Goal: Information Seeking & Learning: Learn about a topic

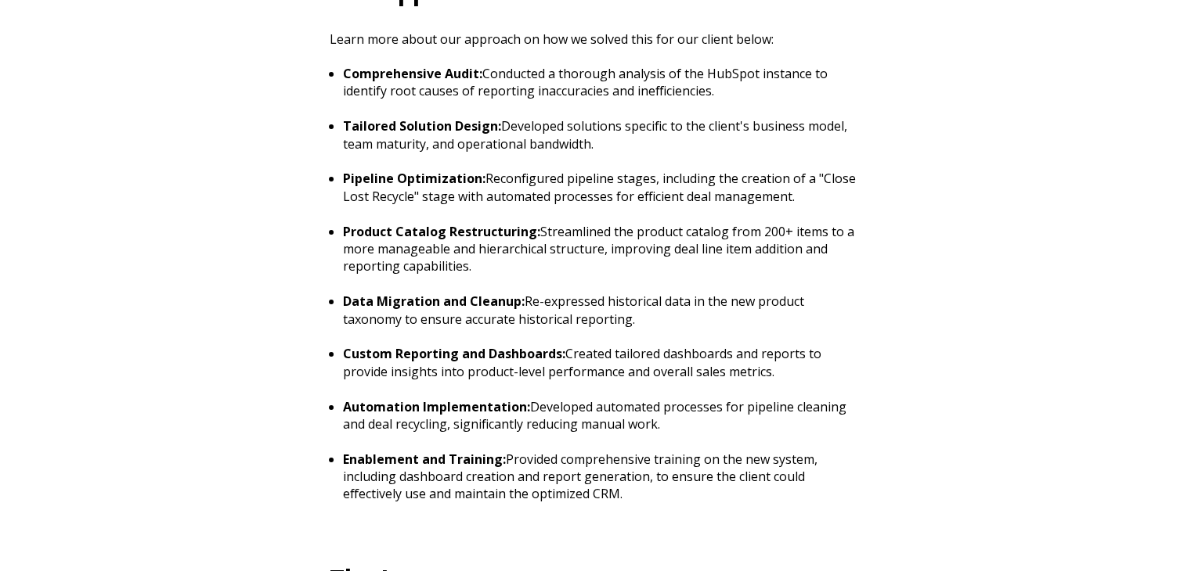
scroll to position [1331, 0]
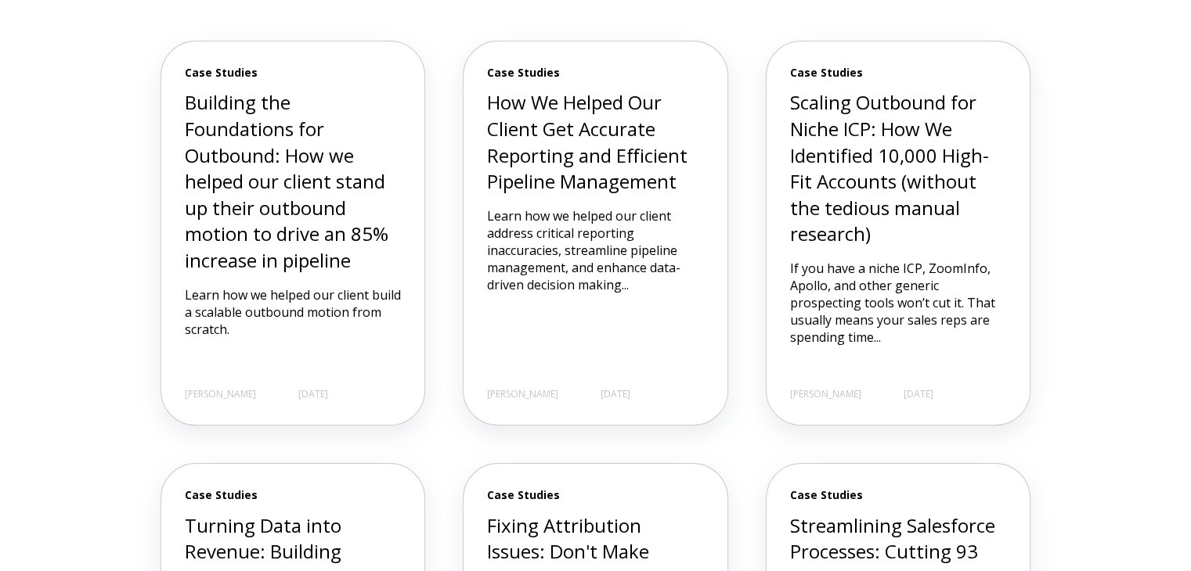
scroll to position [548, 0]
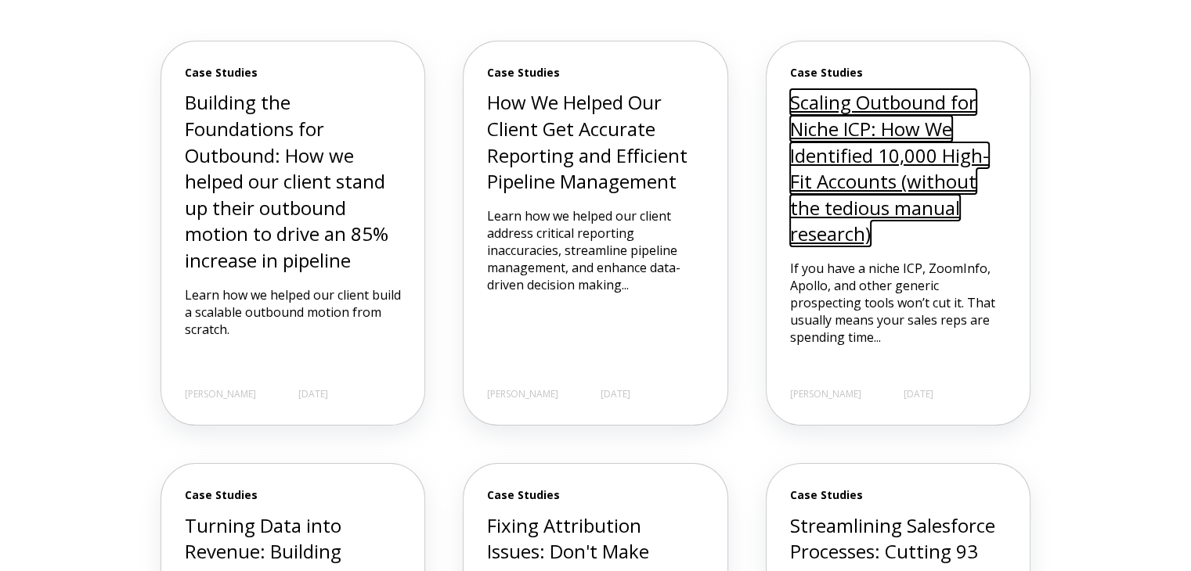
click at [861, 204] on link "Scaling Outbound for Niche ICP: How We Identified 10,000 High-Fit Accounts (wit…" at bounding box center [889, 167] width 199 height 157
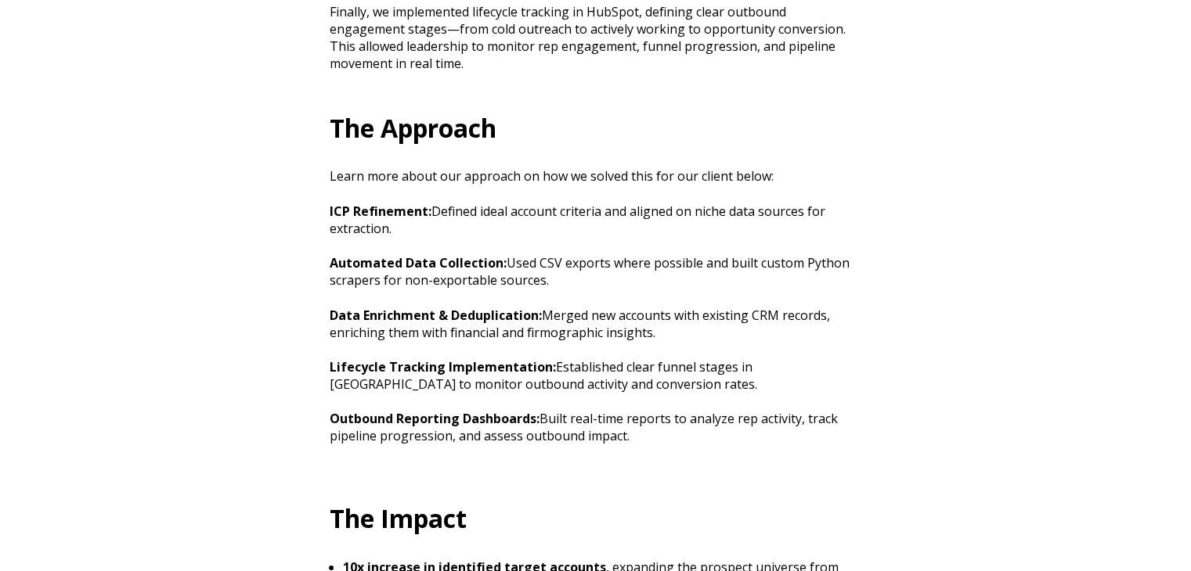
scroll to position [1487, 0]
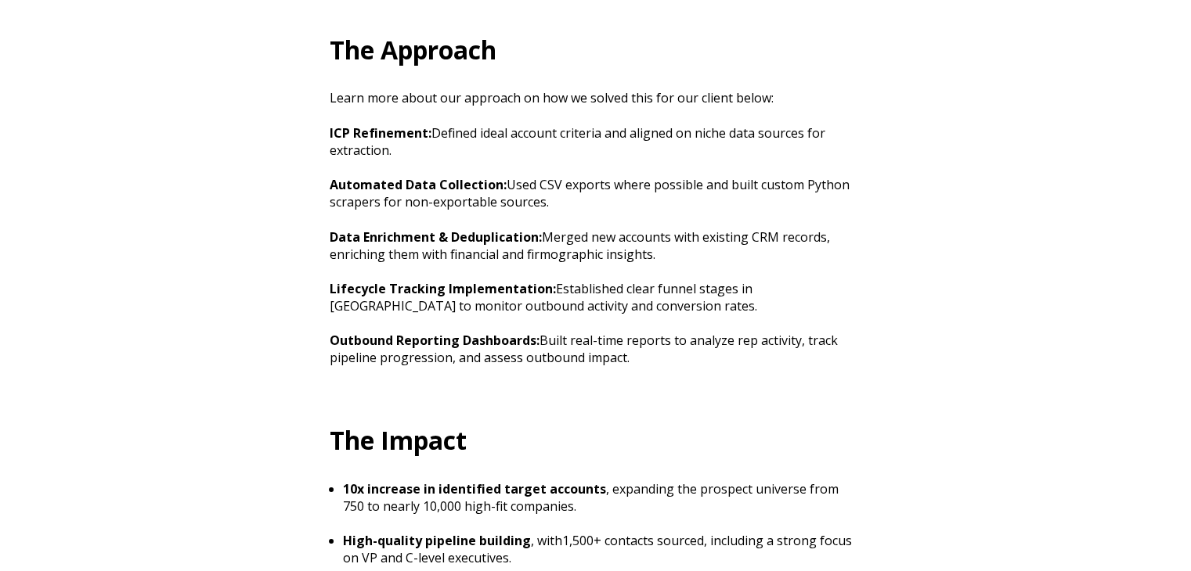
click at [91, 251] on div "Scaling Outbound for Niche ICP: How We Identified 10,000 High-Fit Accounts (wit…" at bounding box center [595, 135] width 1191 height 3244
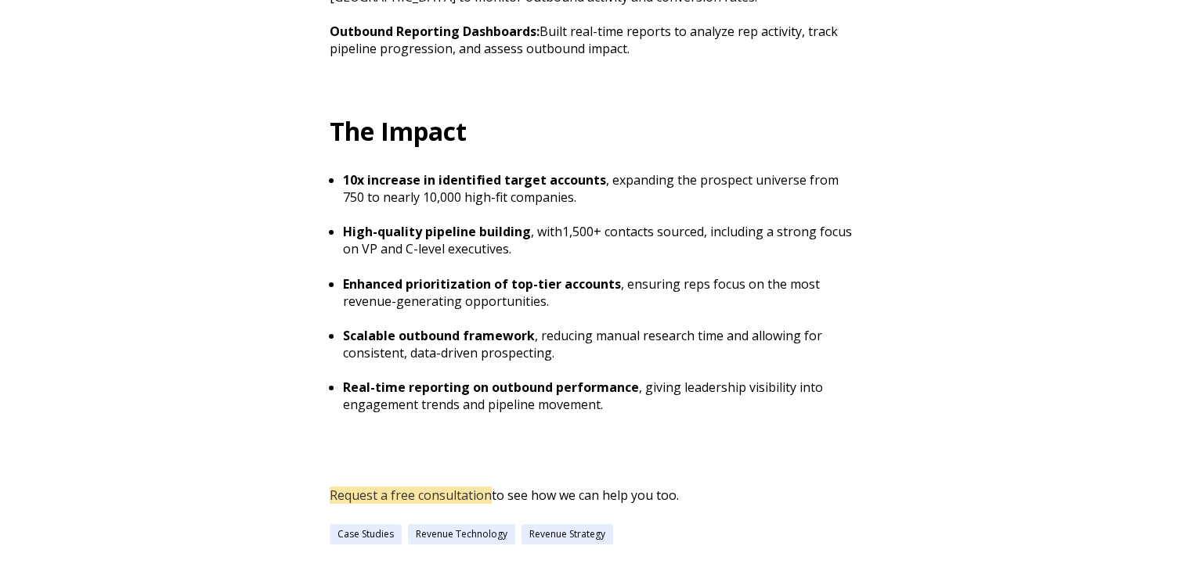
scroll to position [1800, 0]
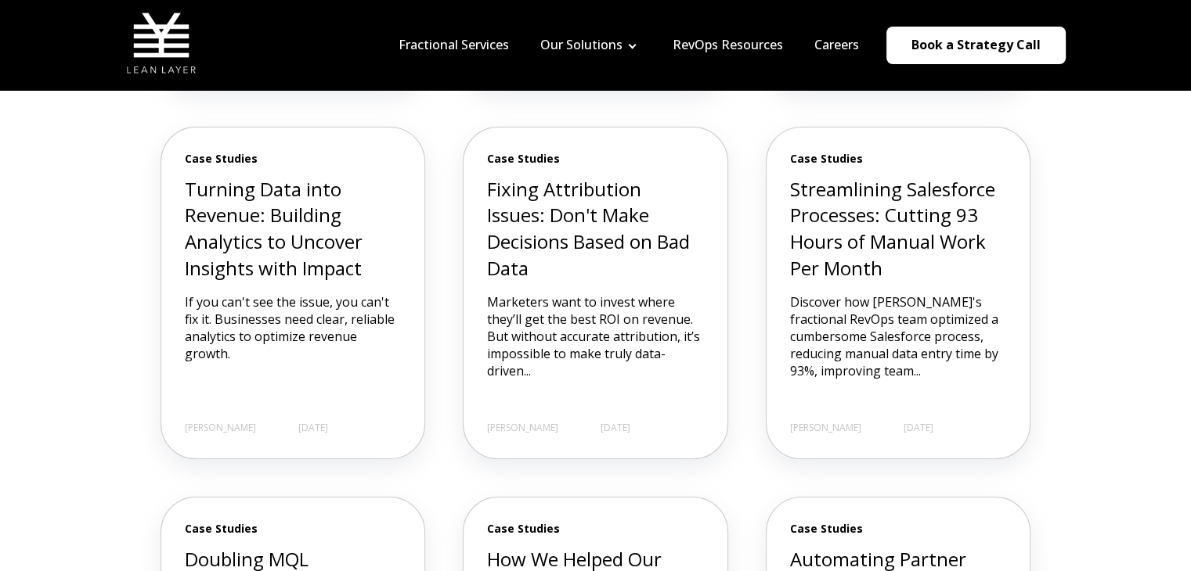
scroll to position [861, 0]
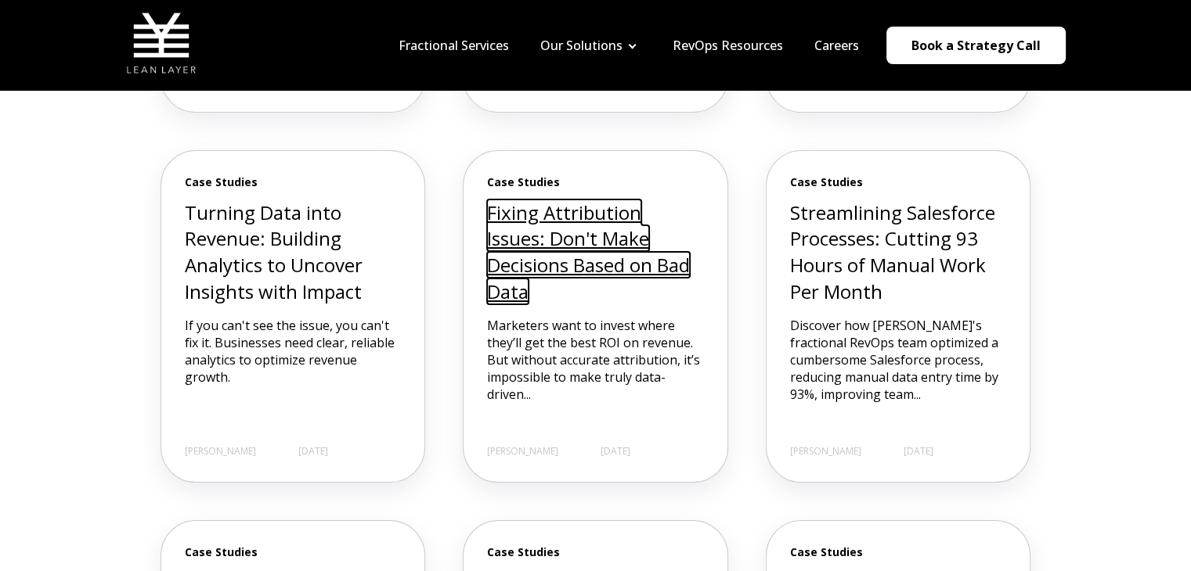
click at [594, 260] on link "Fixing Attribution Issues: Don't Make Decisions Based on Bad Data" at bounding box center [588, 252] width 203 height 105
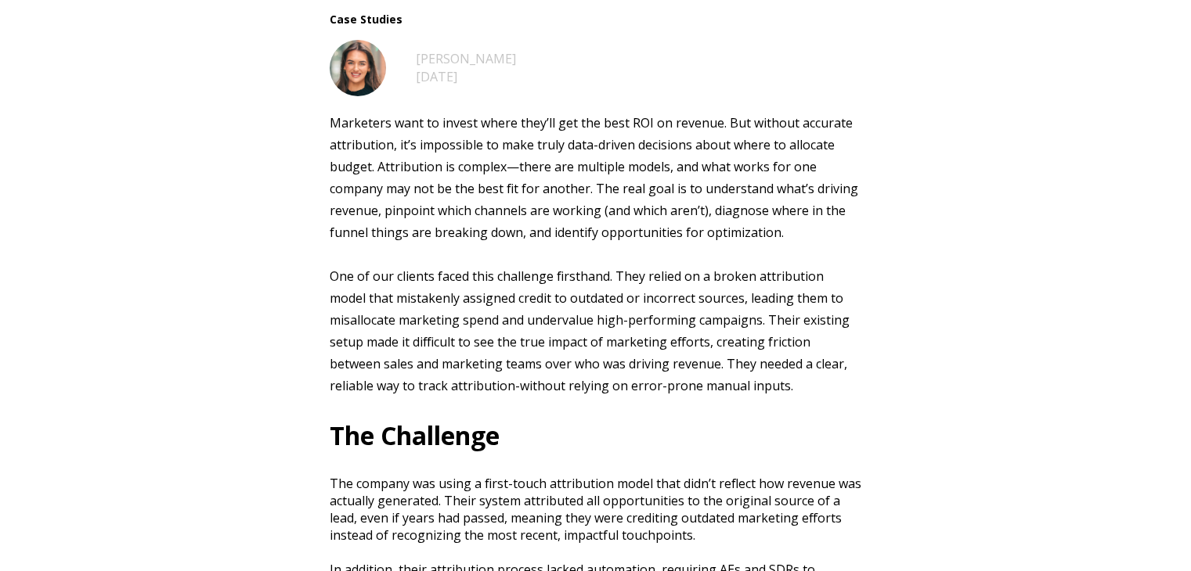
scroll to position [470, 0]
